Goal: Find specific page/section: Find specific page/section

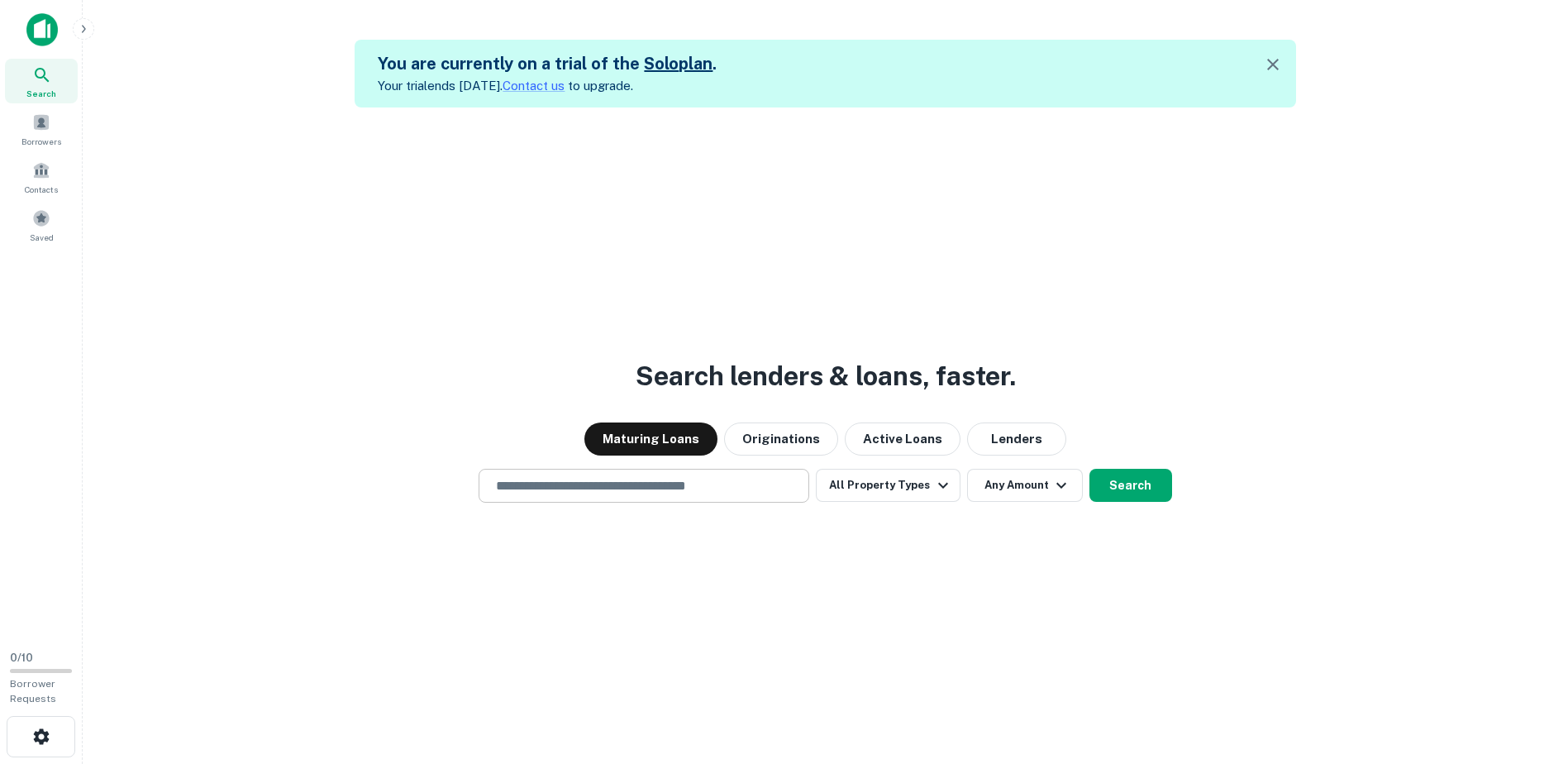
click at [596, 481] on input "text" at bounding box center [644, 485] width 316 height 19
click at [941, 482] on icon "button" at bounding box center [943, 484] width 20 height 20
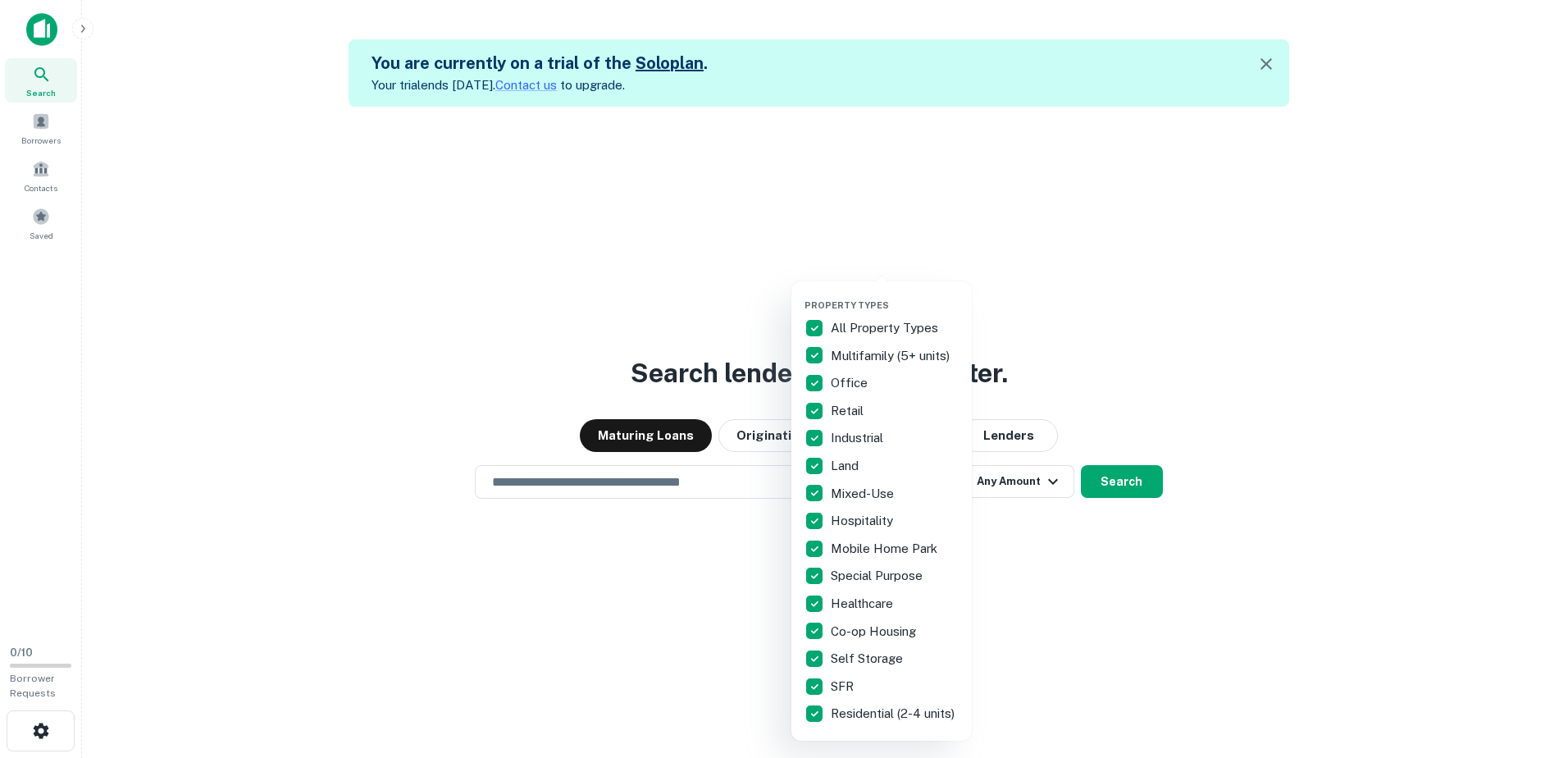
click at [723, 248] on div at bounding box center [784, 379] width 1568 height 758
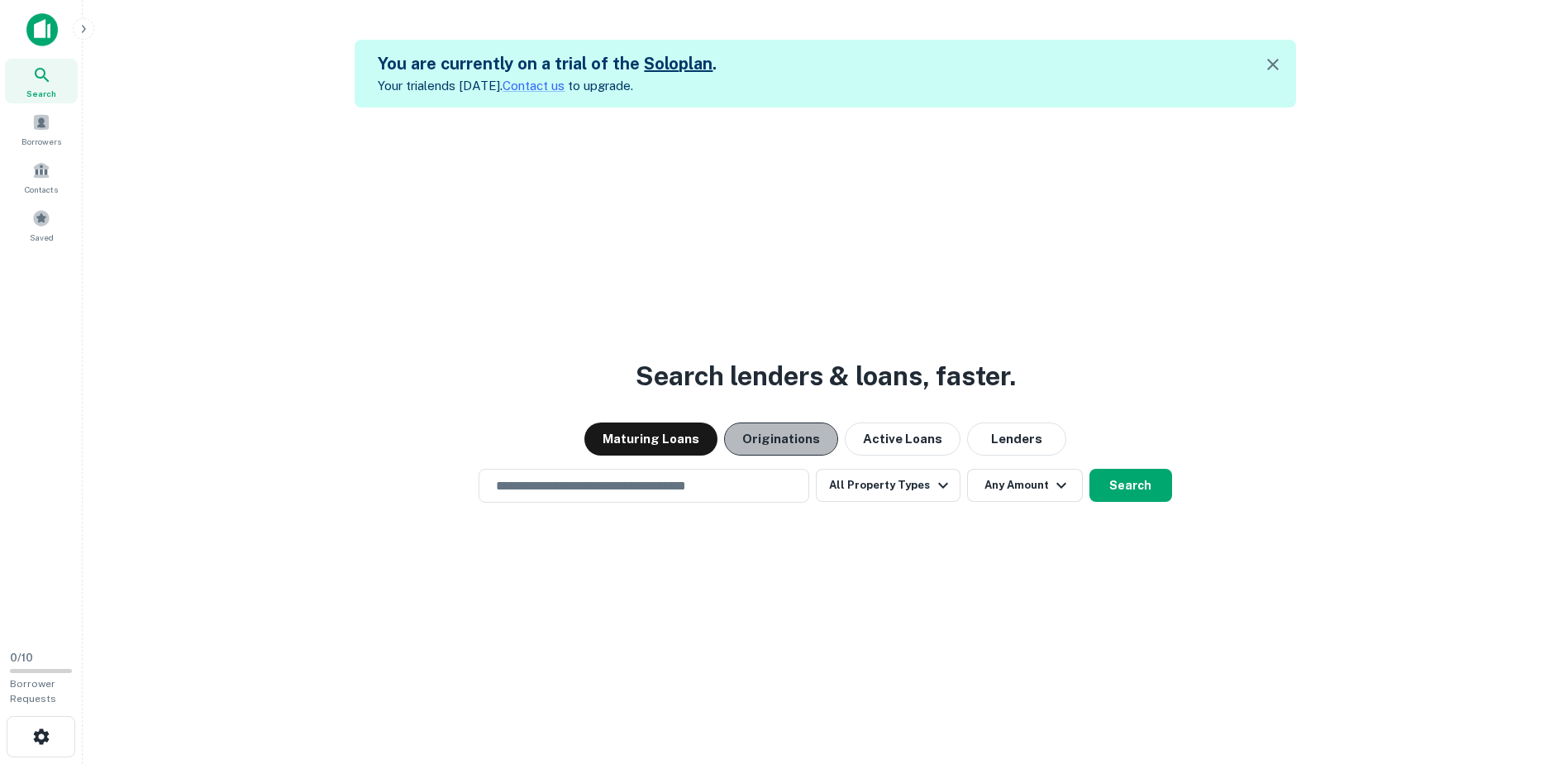
click at [807, 448] on button "Originations" at bounding box center [780, 438] width 114 height 34
click at [549, 483] on input "text" at bounding box center [644, 485] width 316 height 19
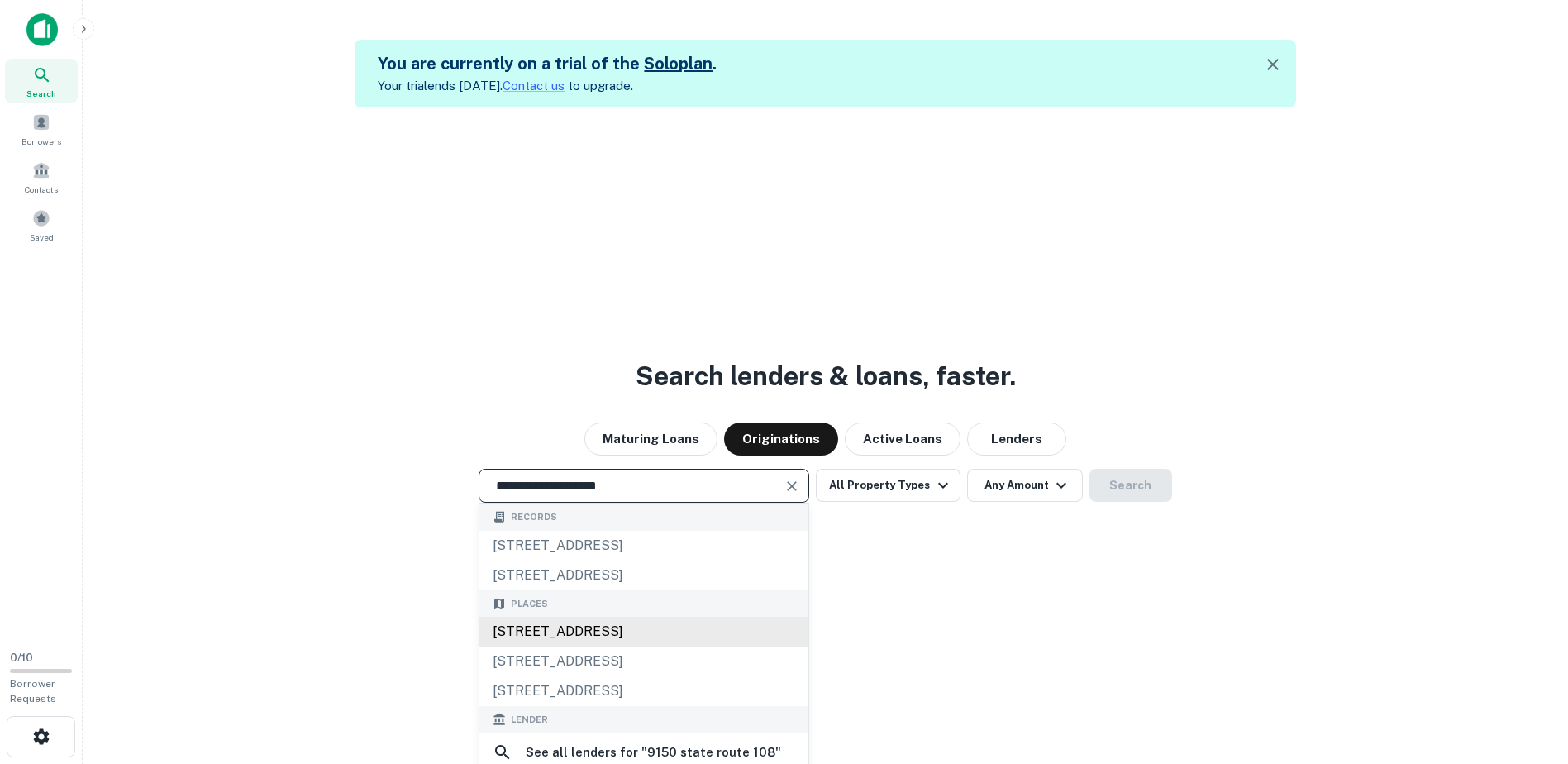
drag, startPoint x: 600, startPoint y: 635, endPoint x: 612, endPoint y: 635, distance: 12.0
click at [612, 635] on div "[STREET_ADDRESS]" at bounding box center [644, 631] width 329 height 30
type input "**********"
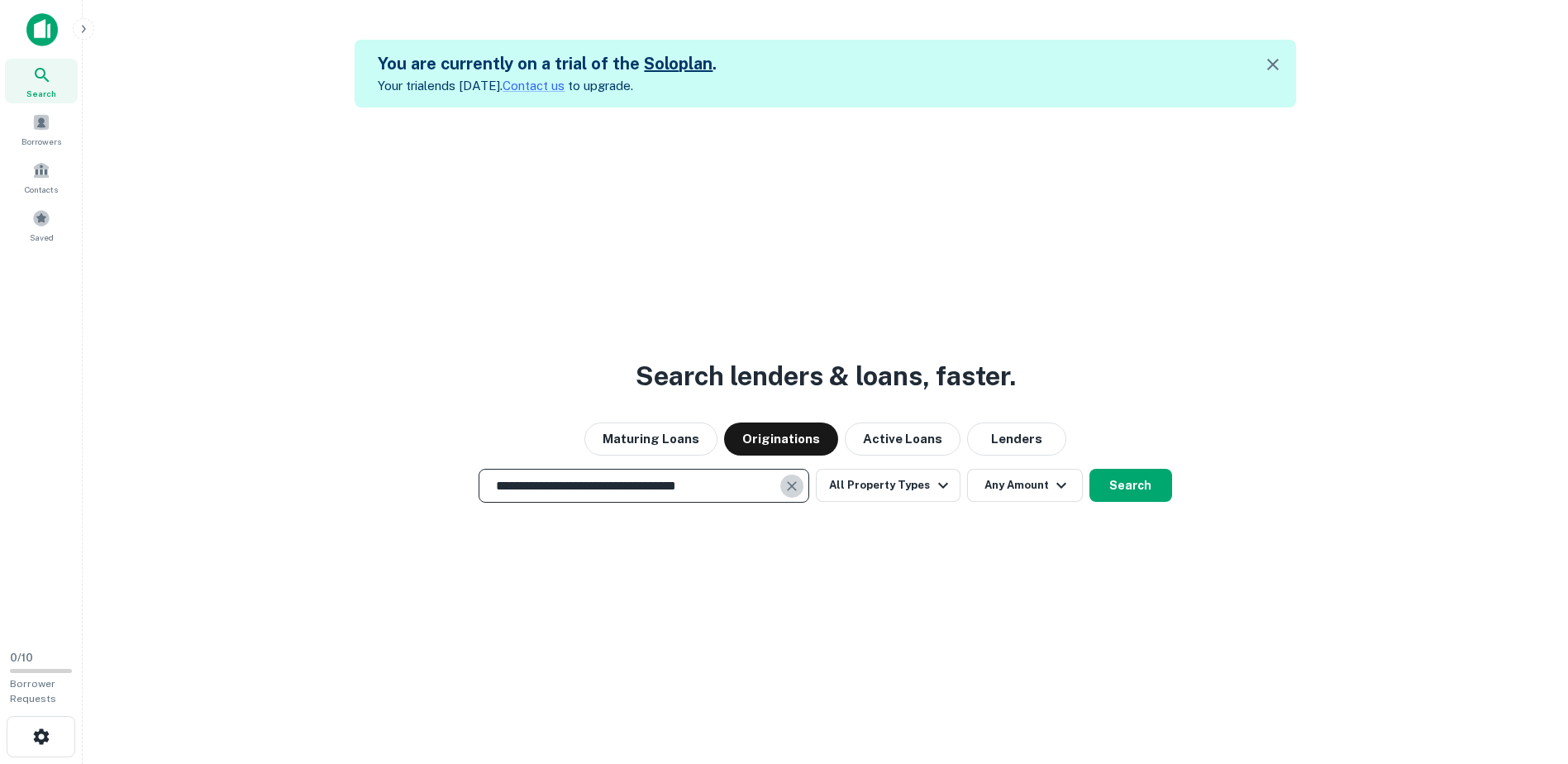
click at [792, 488] on icon "Clear" at bounding box center [793, 485] width 10 height 10
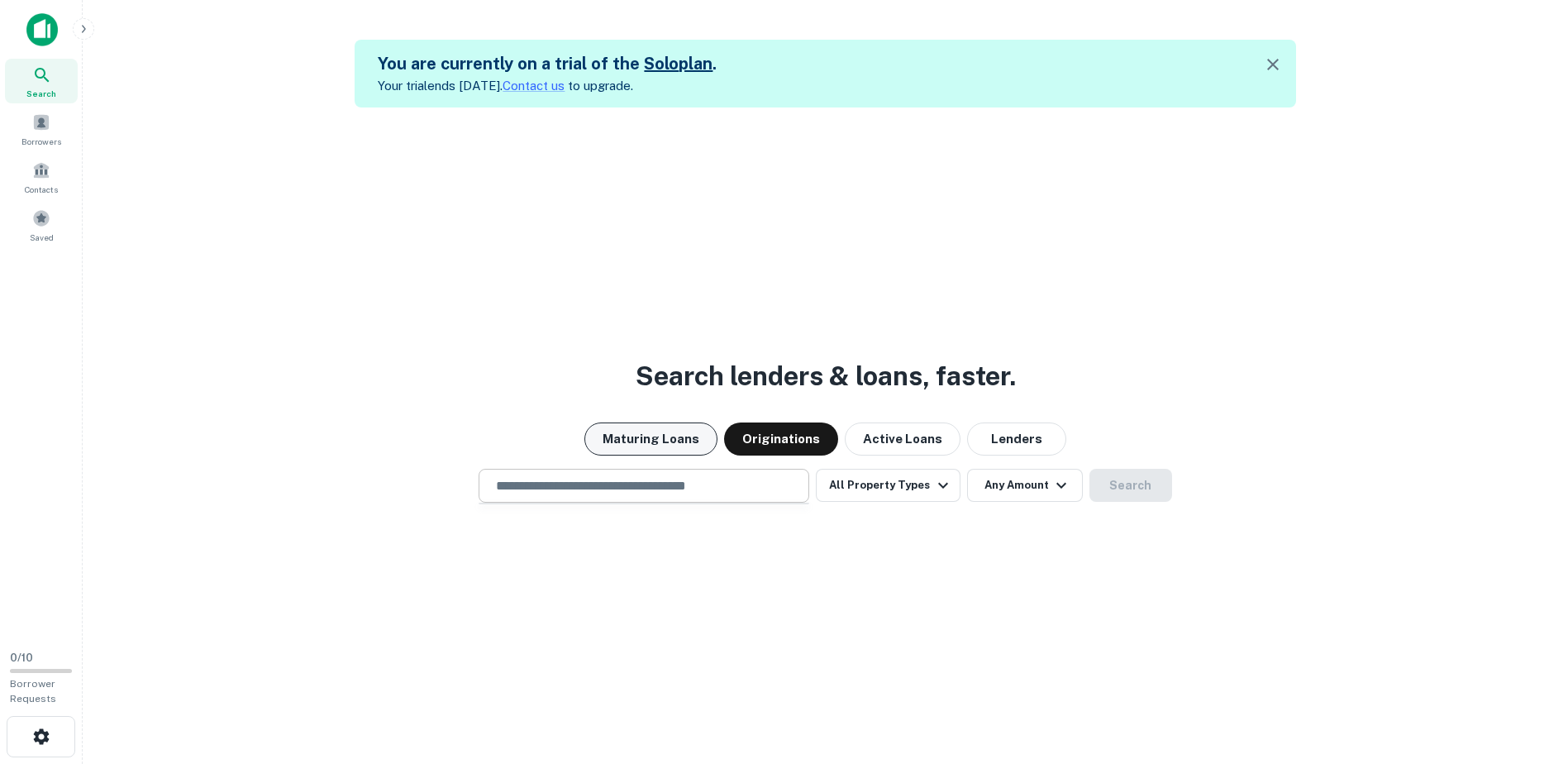
click at [696, 445] on button "Maturing Loans" at bounding box center [650, 438] width 133 height 34
